Goal: Transaction & Acquisition: Purchase product/service

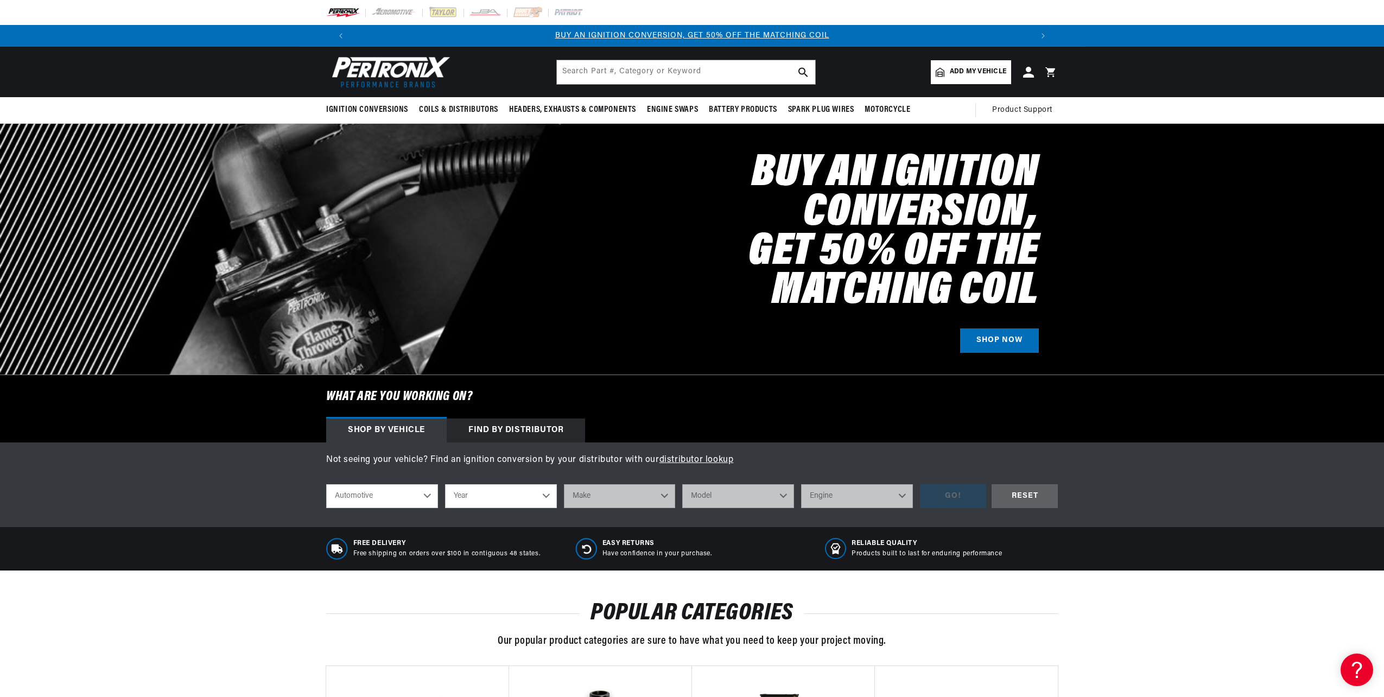
click at [473, 501] on select "Year [DATE] 2021 2020 2019 2018 2017 2016 2015 2014 2013 2012 2011 2010 2009 20…" at bounding box center [501, 496] width 112 height 24
click at [556, 240] on div "Buy an Ignition Conversion, Get 50% off the Matching Coil SHOP NOW" at bounding box center [692, 249] width 732 height 251
click at [530, 487] on select "Year [DATE] 2021 2020 2019 2018 2017 2016 2015 2014 2013 2012 2011 2010 2009 20…" at bounding box center [501, 496] width 112 height 24
click at [672, 442] on div "Not seeing your vehicle? Find an ignition conversion by your distributor with o…" at bounding box center [692, 484] width 1384 height 85
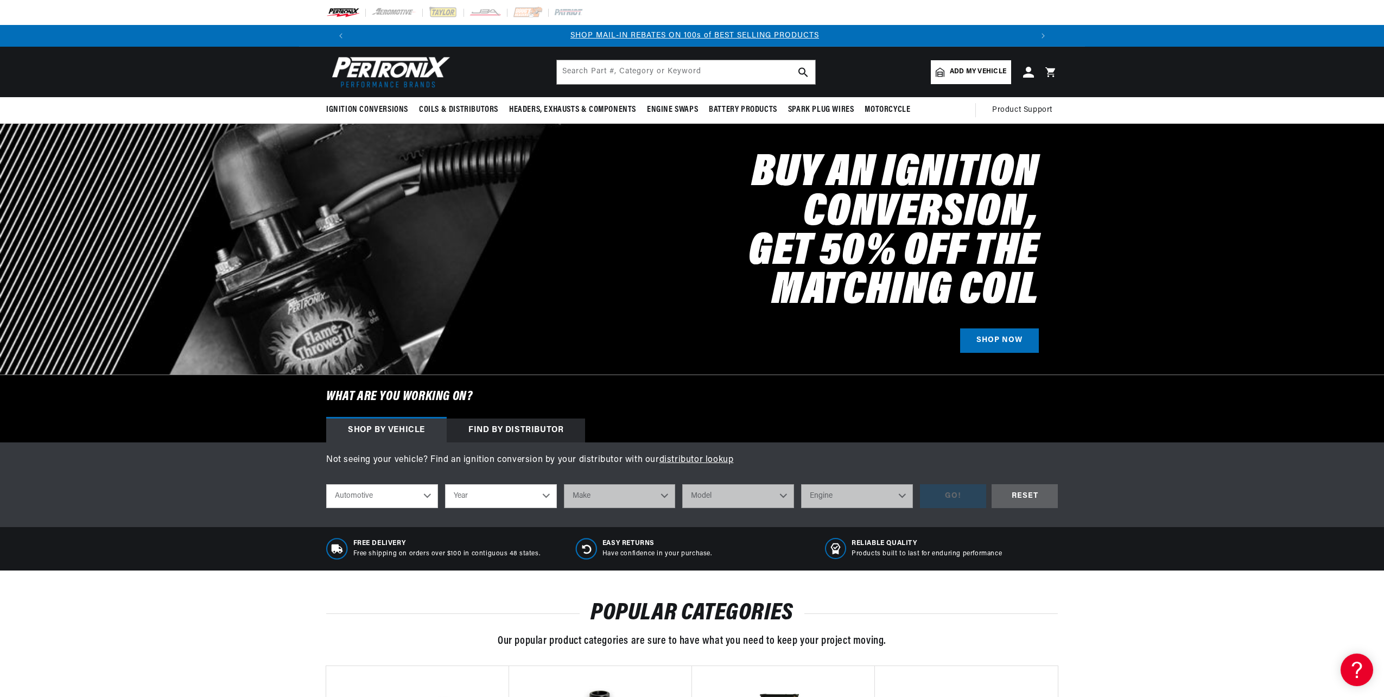
click at [517, 501] on select "Year [DATE] 2021 2020 2019 2018 2017 2016 2015 2014 2013 2012 2011 2010 2009 20…" at bounding box center [501, 496] width 112 height 24
select select "2016"
click at [445, 484] on select "Year [DATE] 2021 2020 2019 2018 2017 2016 2015 2014 2013 2012 2011 2010 2009 20…" at bounding box center [501, 496] width 112 height 24
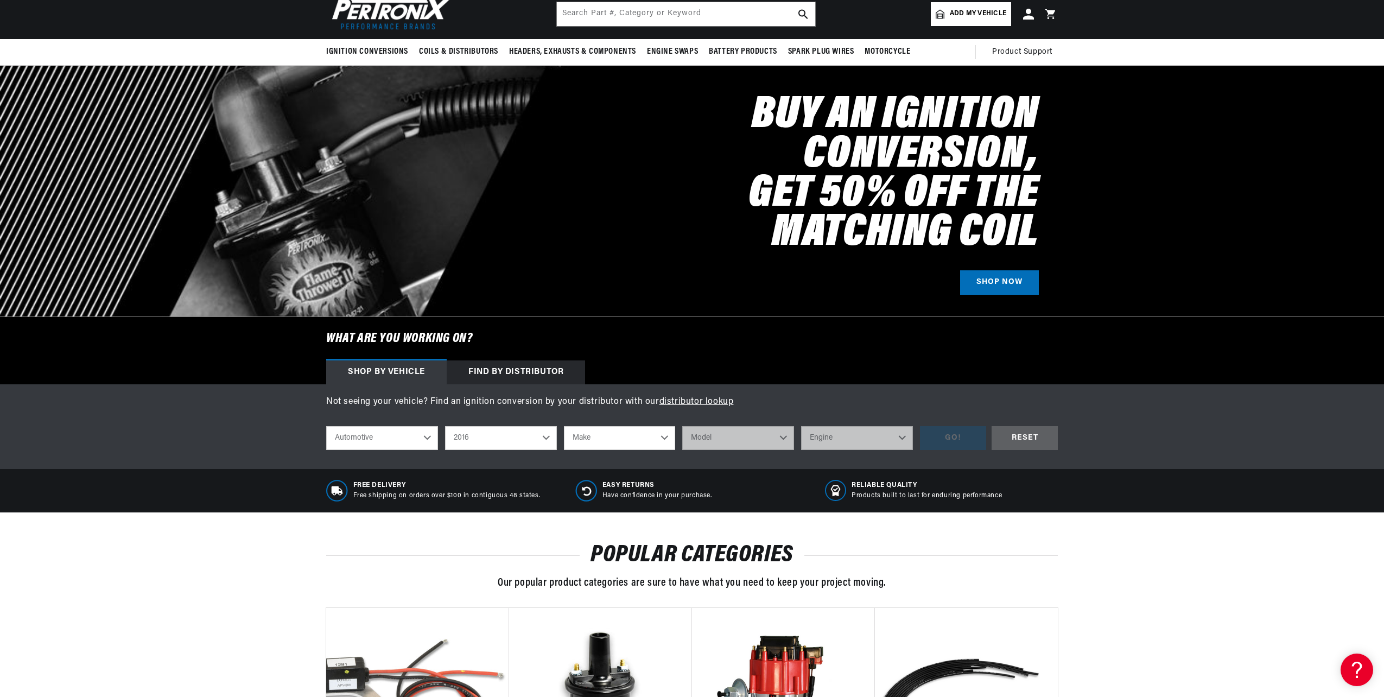
scroll to position [64, 0]
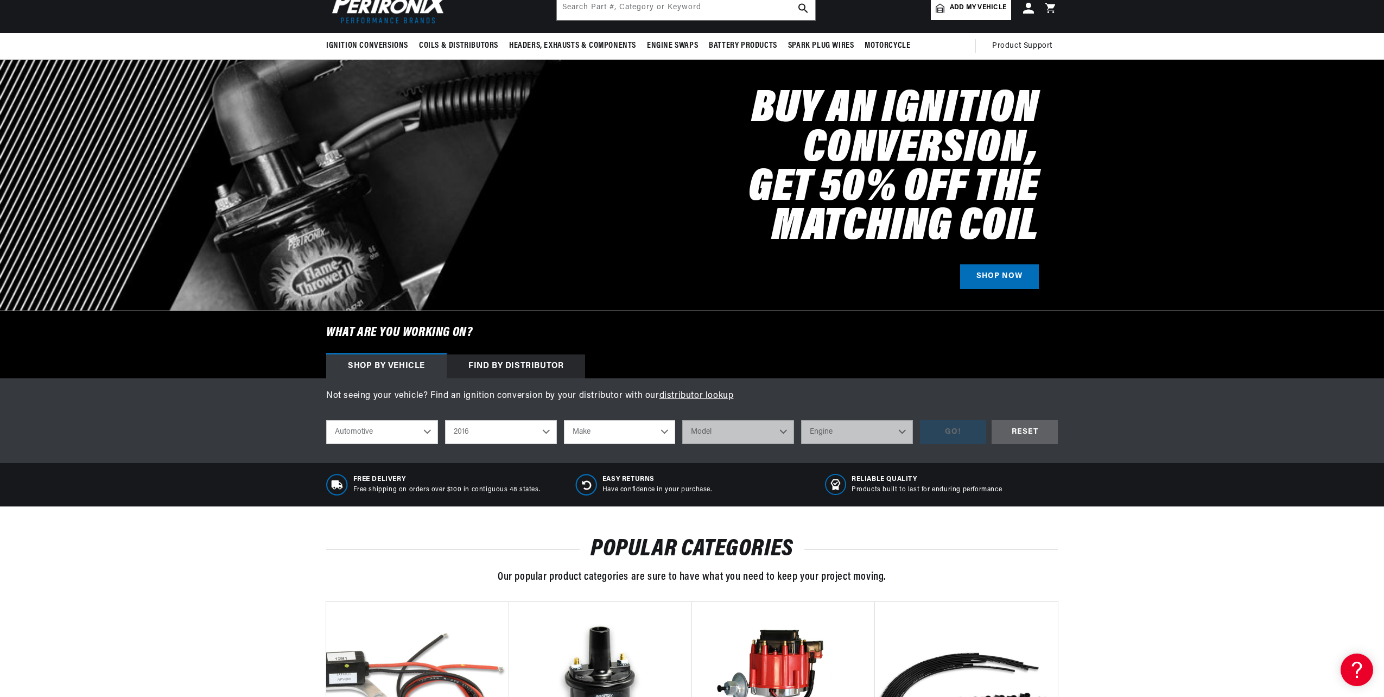
click at [510, 437] on select "2022 2021 2020 2019 2018 2017 2016 2015 2014 2013 2012 2011 2010 2009 2008 2007…" at bounding box center [501, 432] width 112 height 24
click at [445, 420] on select "2022 2021 2020 2019 2018 2017 2016 2015 2014 2013 2012 2011 2010 2009 2008 2007…" at bounding box center [501, 432] width 112 height 24
click at [494, 430] on select "2022 2021 2020 2019 2018 2017 2016 2015 2014 2013 2012 2011 2010 2009 2008 2007…" at bounding box center [501, 432] width 112 height 24
click at [445, 420] on select "2022 2021 2020 2019 2018 2017 2016 2015 2014 2013 2012 2011 2010 2009 2008 2007…" at bounding box center [501, 432] width 112 height 24
click at [505, 446] on div "shop by vehicle What are you working on? Automotive Agricultural Industrial Mar…" at bounding box center [692, 432] width 732 height 41
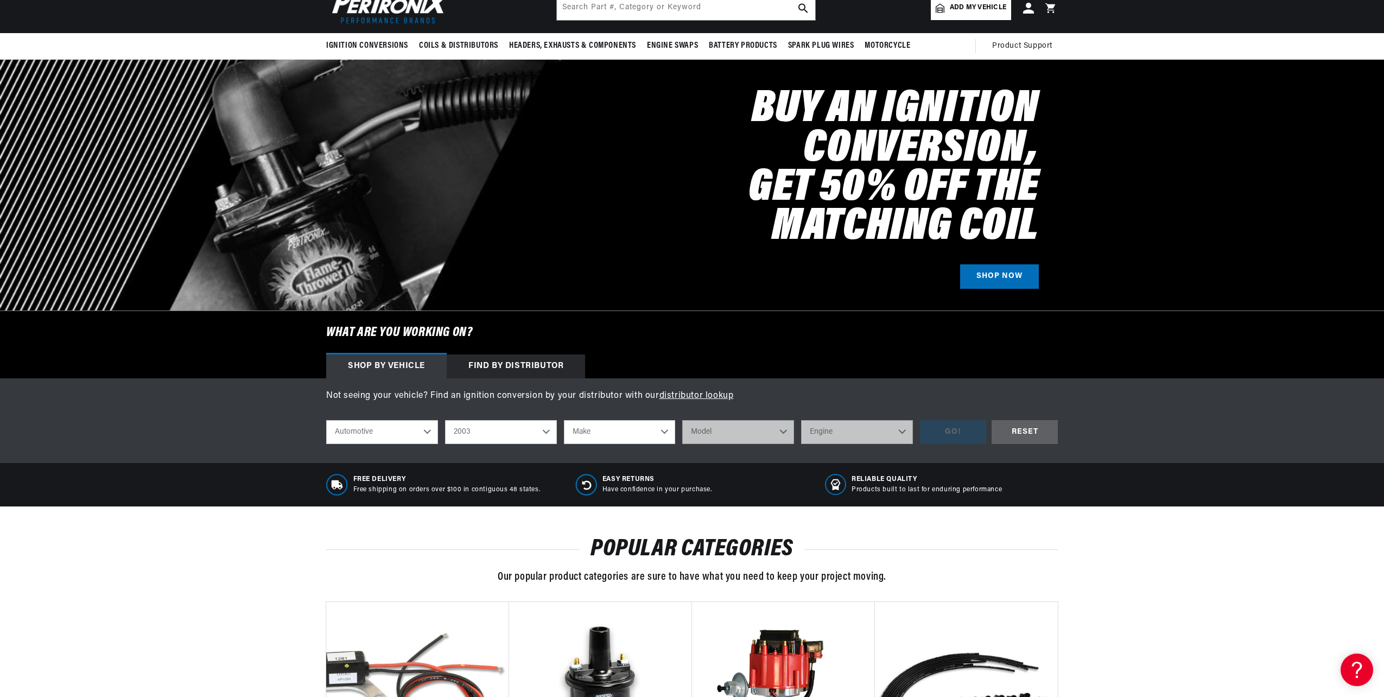
click at [505, 431] on select "2022 2021 2020 2019 2018 2017 2016 2015 2014 2013 2012 2011 2010 2009 2008 2007…" at bounding box center [501, 432] width 112 height 24
click at [445, 420] on select "2022 2021 2020 2019 2018 2017 2016 2015 2014 2013 2012 2011 2010 2009 2008 2007…" at bounding box center [501, 432] width 112 height 24
select select "1981"
click at [631, 418] on div "shop by vehicle What are you working on? Automotive Agricultural Industrial Mar…" at bounding box center [692, 432] width 732 height 41
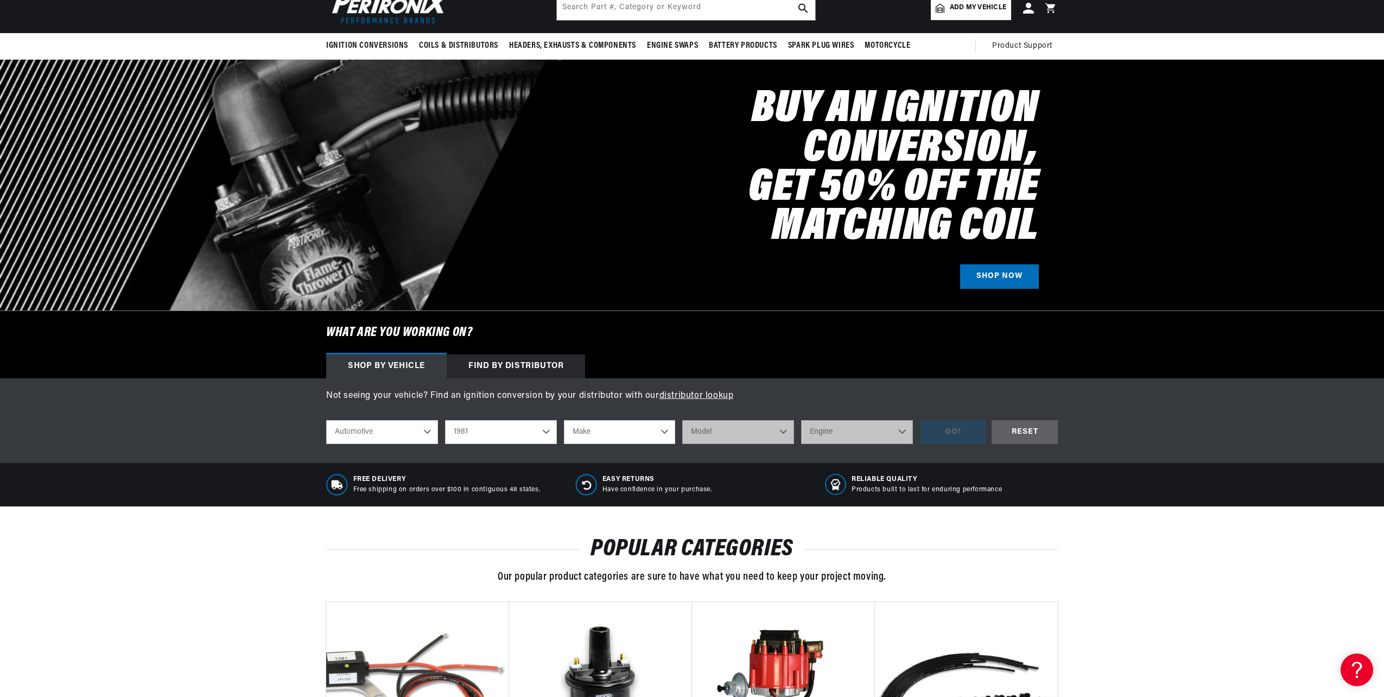
click at [634, 445] on div "shop by vehicle What are you working on? Automotive Agricultural Industrial Mar…" at bounding box center [692, 432] width 732 height 41
click at [634, 433] on select "Make Alfa Romeo American Motors Avanti Buick Cadillac Checker Chevrolet Chrysle…" at bounding box center [620, 432] width 112 height 24
select select "Chevrolet"
click at [564, 420] on select "Make Alfa Romeo American Motors Avanti Buick Cadillac Checker Chevrolet Chrysle…" at bounding box center [620, 432] width 112 height 24
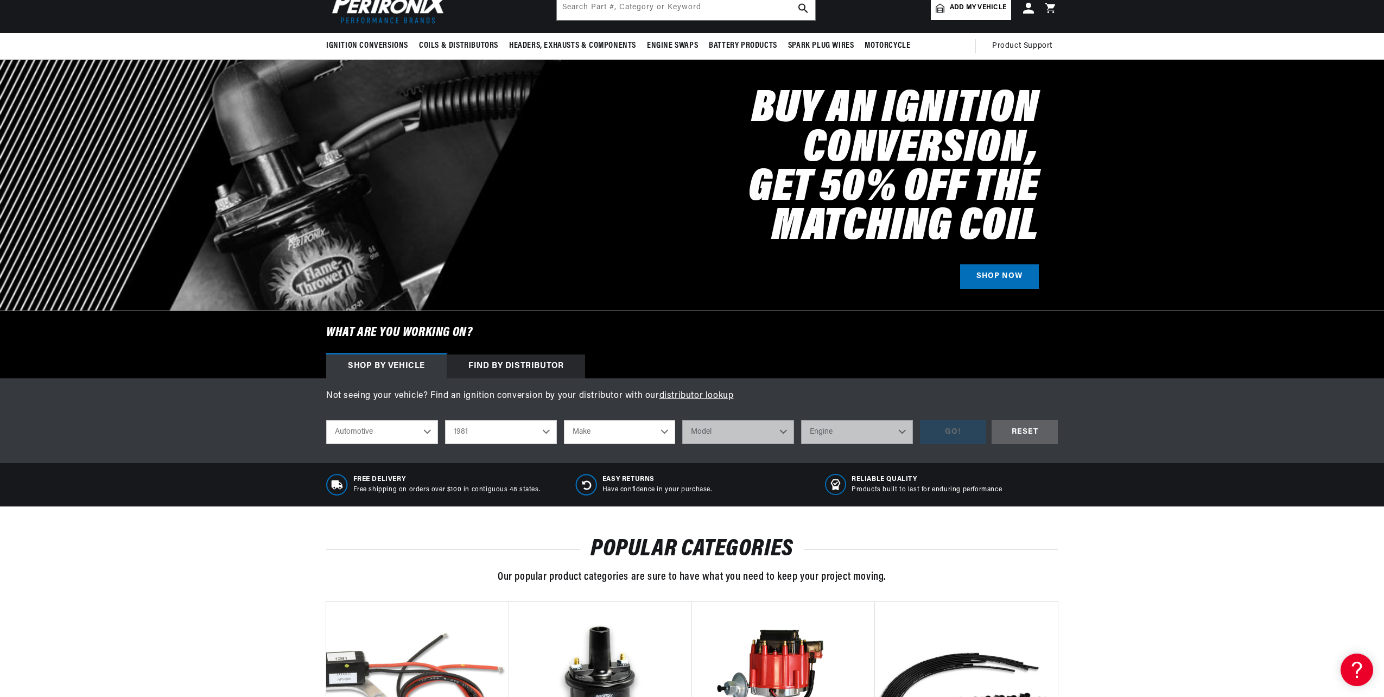
select select "Chevrolet"
click at [758, 426] on select "Model B60 [GEOGRAPHIC_DATA] C10 C10 Suburban C20 C20 Suburban C30 C60 C70 [GEOG…" at bounding box center [738, 432] width 112 height 24
select select "Corvette"
click at [682, 420] on select "Model B60 [GEOGRAPHIC_DATA] C10 C10 Suburban C20 C20 Suburban C30 C60 C70 [GEOG…" at bounding box center [738, 432] width 112 height 24
select select "Corvette"
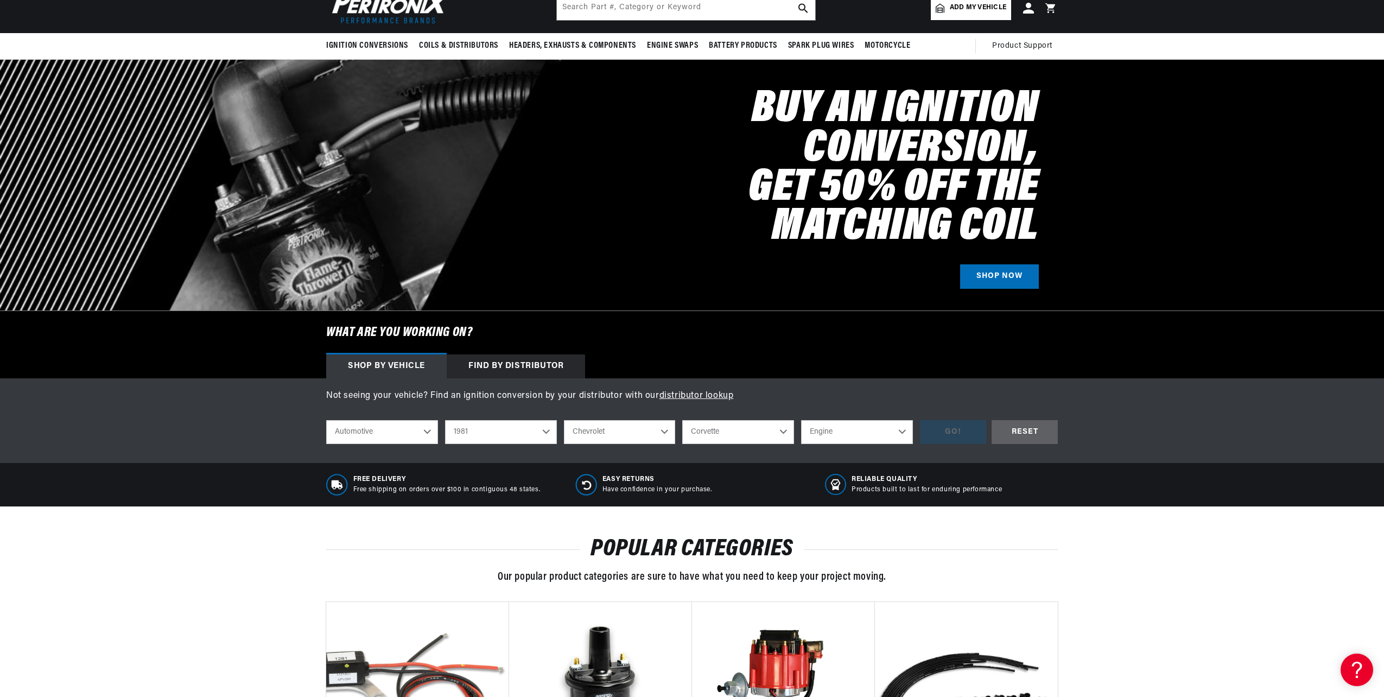
click at [876, 430] on select "Engine 5.7L" at bounding box center [857, 432] width 112 height 24
select select "5.7L"
click at [801, 420] on select "Engine 5.7L" at bounding box center [857, 432] width 112 height 24
select select "5.7L"
click at [966, 430] on div "GO!" at bounding box center [953, 432] width 66 height 24
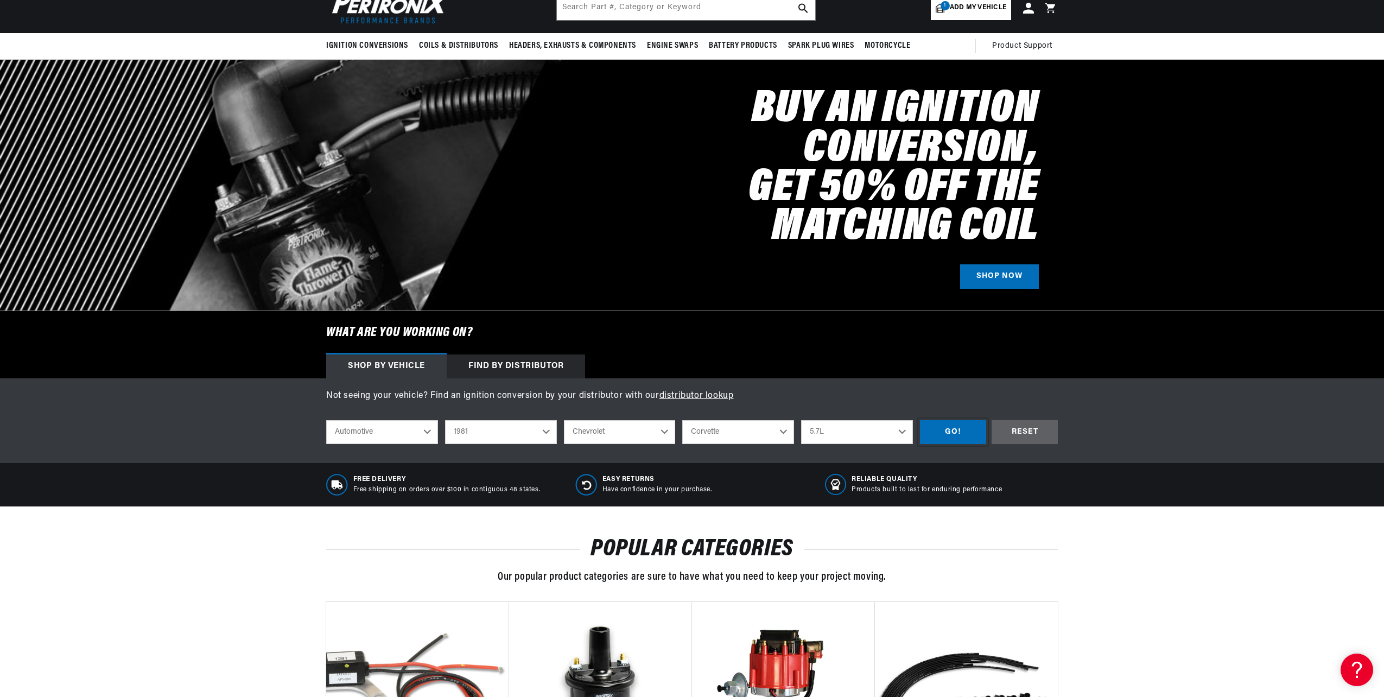
scroll to position [0, 1280]
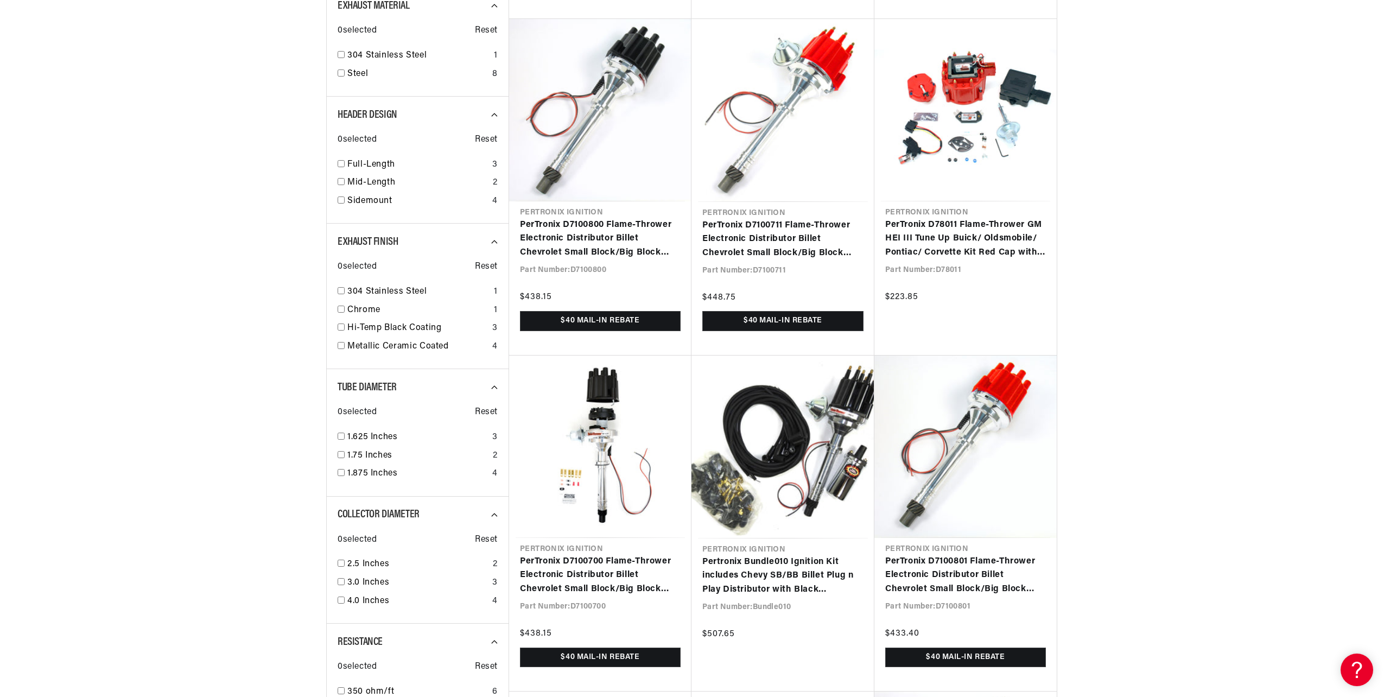
click at [1167, 233] on section "SEARCH RESULTS FOR Automotive 1981 Chevrolet Corvette 5.7L Filters 73 results S…" at bounding box center [692, 535] width 1384 height 1869
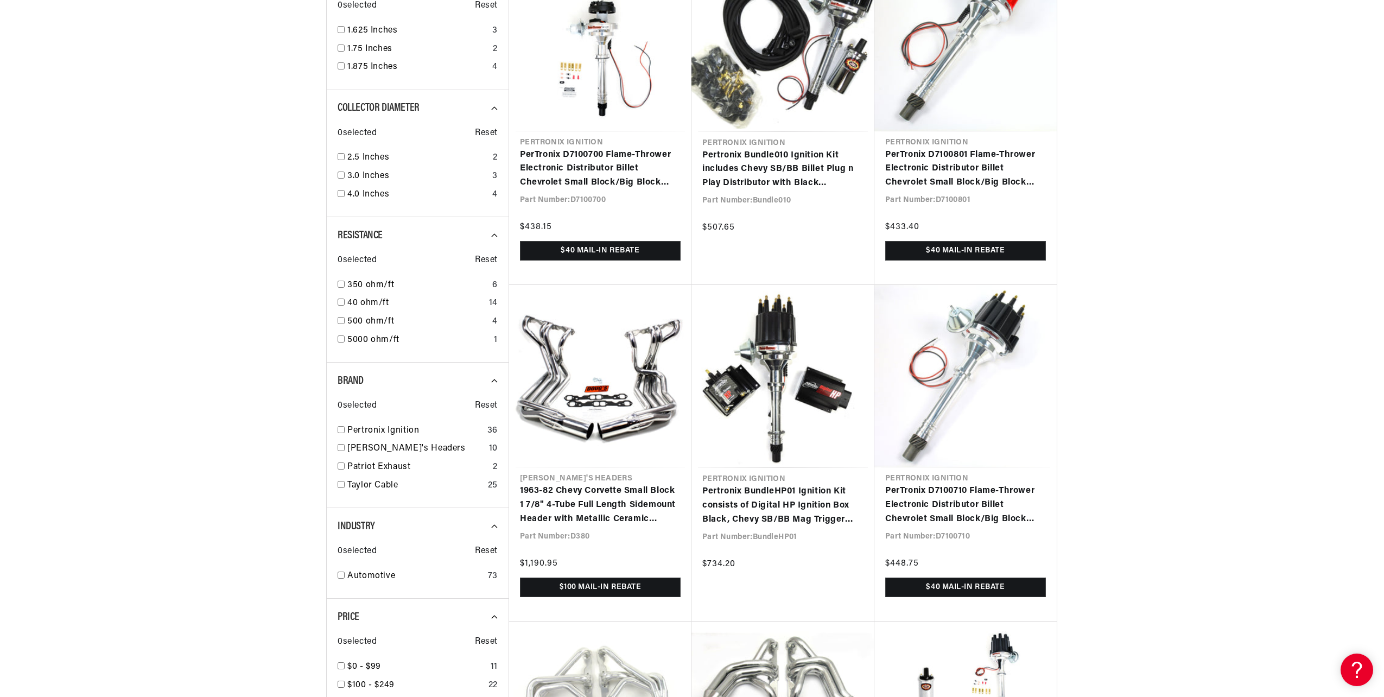
drag, startPoint x: 342, startPoint y: 433, endPoint x: 361, endPoint y: 437, distance: 19.4
click at [343, 434] on div "Pertronix Ignition 36" at bounding box center [418, 433] width 160 height 18
